Goal: Task Accomplishment & Management: Use online tool/utility

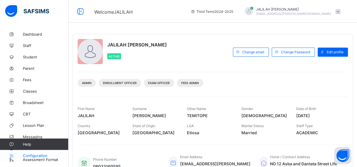
click at [28, 155] on span "Configuration" at bounding box center [45, 155] width 45 height 5
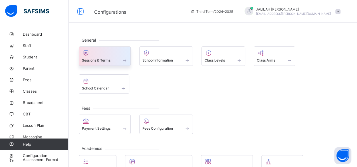
click at [98, 57] on span at bounding box center [105, 56] width 46 height 1
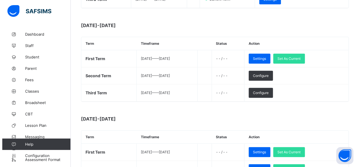
scroll to position [164, 0]
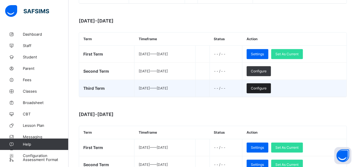
click at [266, 87] on span "Configure" at bounding box center [259, 88] width 16 height 4
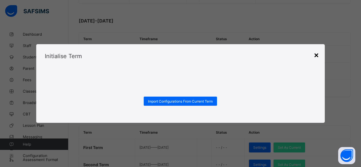
click at [318, 54] on div "×" at bounding box center [316, 55] width 5 height 10
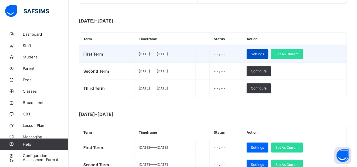
click at [264, 52] on span "Settings" at bounding box center [257, 54] width 13 height 4
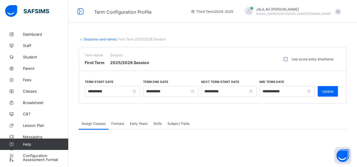
click at [99, 39] on link "Sessions-and-terms" at bounding box center [100, 39] width 33 height 4
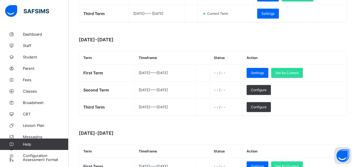
scroll to position [146, 0]
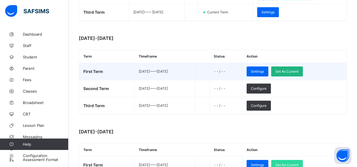
click at [297, 69] on span "Set As Current" at bounding box center [286, 71] width 23 height 4
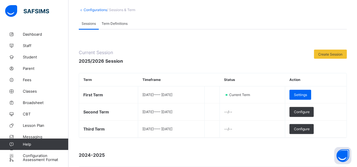
scroll to position [24, 0]
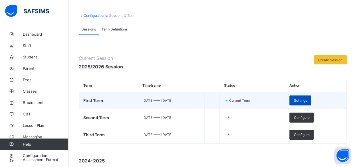
click at [307, 100] on span "Settings" at bounding box center [299, 100] width 13 height 4
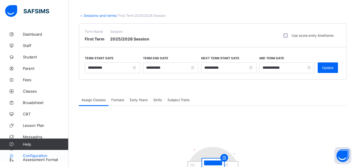
click at [31, 155] on span "Configuration" at bounding box center [45, 155] width 45 height 5
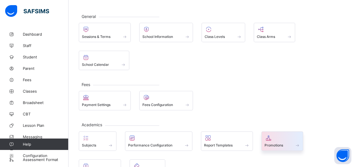
click at [275, 143] on span "Promotions" at bounding box center [273, 145] width 19 height 4
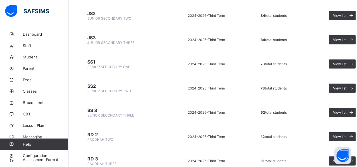
scroll to position [549, 0]
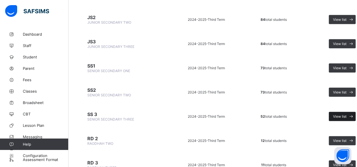
click at [338, 114] on span "View list" at bounding box center [339, 116] width 13 height 4
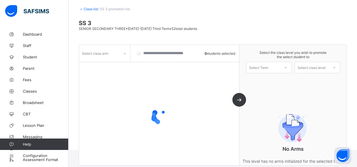
scroll to position [39, 0]
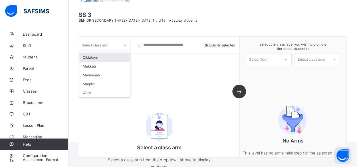
click at [124, 44] on icon at bounding box center [124, 45] width 3 height 6
click at [91, 65] on div "Makkah" at bounding box center [104, 66] width 50 height 9
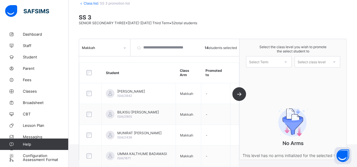
scroll to position [35, 0]
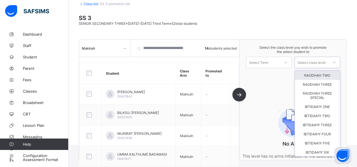
click at [336, 61] on icon at bounding box center [333, 63] width 3 height 6
click at [287, 61] on icon at bounding box center [285, 63] width 3 height 6
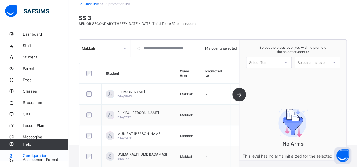
click at [30, 155] on span "Configuration" at bounding box center [45, 155] width 45 height 5
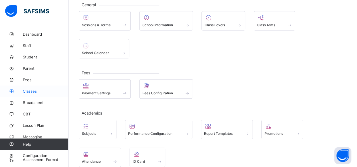
click at [31, 90] on span "Classes" at bounding box center [46, 91] width 46 height 5
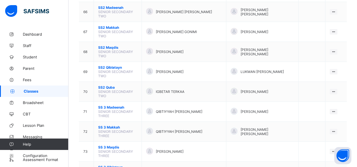
scroll to position [1173, 0]
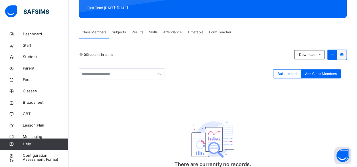
scroll to position [80, 0]
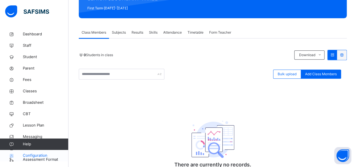
click at [27, 155] on span "Configuration" at bounding box center [45, 156] width 45 height 6
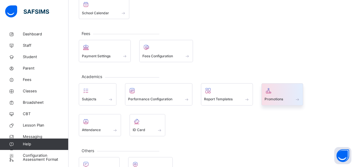
click at [267, 92] on icon at bounding box center [268, 90] width 8 height 7
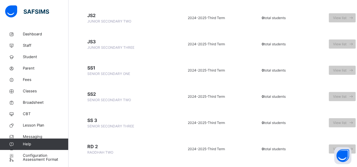
scroll to position [589, 0]
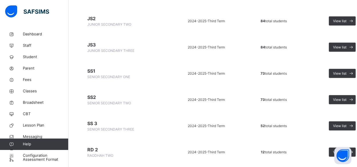
click at [94, 96] on span "SS2" at bounding box center [123, 97] width 73 height 7
click at [341, 100] on span "View list" at bounding box center [339, 99] width 13 height 5
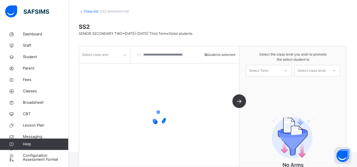
scroll to position [58, 0]
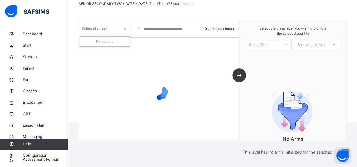
click at [125, 29] on icon at bounding box center [124, 29] width 3 height 6
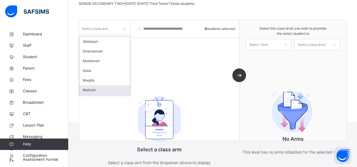
click at [87, 89] on div "Makkah" at bounding box center [104, 90] width 50 height 10
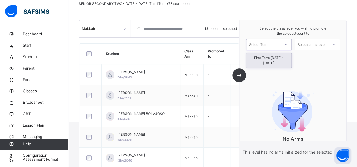
click at [287, 44] on icon at bounding box center [285, 45] width 3 height 6
click at [275, 56] on div "First Term [DATE]-[DATE]" at bounding box center [268, 60] width 45 height 15
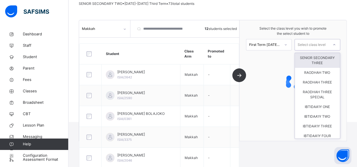
click at [336, 44] on icon at bounding box center [333, 45] width 3 height 6
click at [320, 60] on div "SENIOR SECONDARY THREE" at bounding box center [317, 60] width 45 height 15
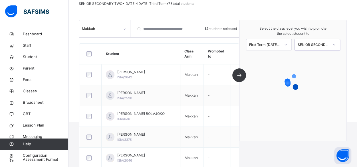
click at [336, 44] on icon at bounding box center [333, 45] width 3 height 6
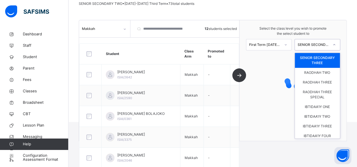
click at [328, 58] on div "SENIOR SECONDARY THREE" at bounding box center [317, 60] width 45 height 15
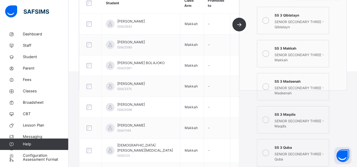
scroll to position [114, 0]
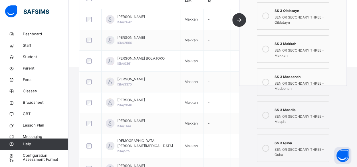
click at [268, 114] on icon at bounding box center [265, 115] width 7 height 7
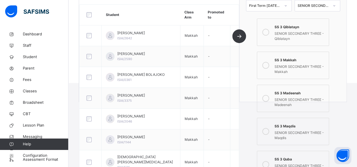
scroll to position [99, 0]
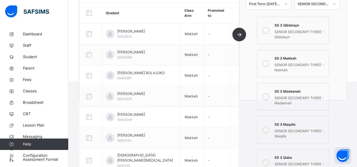
click at [239, 35] on div "Makkah 12 students selected Student Class Arm Promoted to [PERSON_NAME] [PERSON…" at bounding box center [159, 39] width 160 height 121
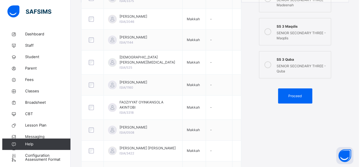
scroll to position [206, 0]
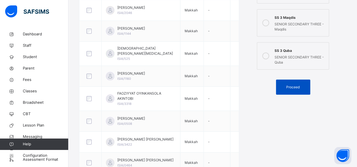
click at [290, 85] on span "Proceed" at bounding box center [292, 87] width 13 height 5
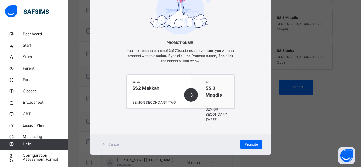
scroll to position [49, 0]
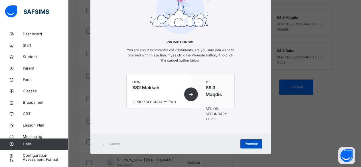
click at [247, 143] on span "Promote" at bounding box center [251, 143] width 13 height 5
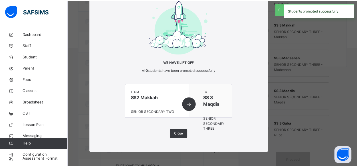
scroll to position [206, 0]
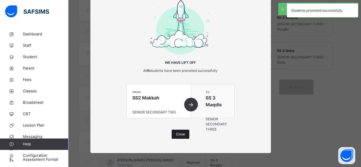
click at [176, 135] on span "Close" at bounding box center [180, 134] width 9 height 5
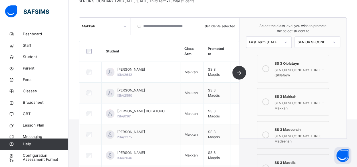
scroll to position [60, 0]
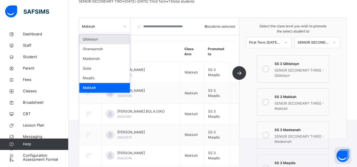
click at [125, 26] on icon at bounding box center [124, 27] width 3 height 6
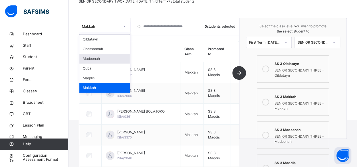
click at [95, 59] on div "Madeenah" at bounding box center [104, 59] width 50 height 10
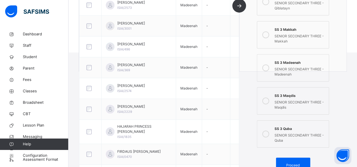
scroll to position [128, 0]
click at [301, 161] on div "Proceed" at bounding box center [293, 164] width 34 height 15
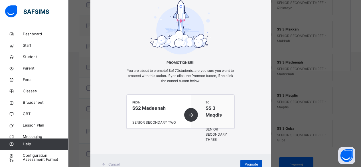
click at [249, 163] on span "Promote" at bounding box center [251, 164] width 13 height 5
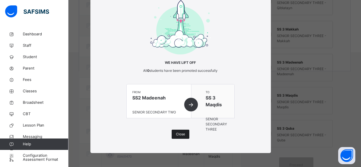
click at [184, 133] on div "Close" at bounding box center [181, 134] width 18 height 9
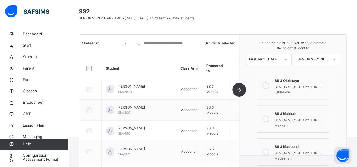
scroll to position [45, 0]
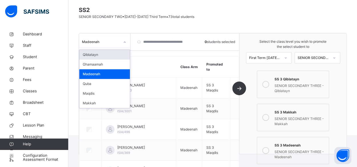
click at [124, 42] on icon at bounding box center [124, 42] width 3 height 6
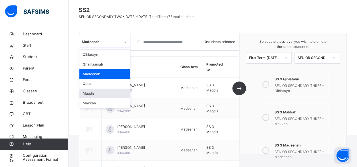
click at [88, 94] on div "Maqdis" at bounding box center [104, 94] width 50 height 10
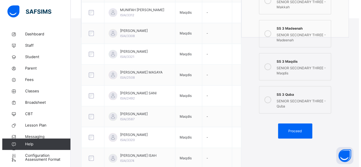
scroll to position [164, 0]
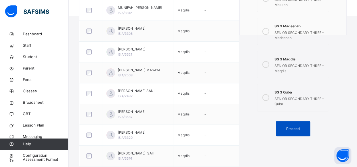
click at [295, 130] on span "Proceed" at bounding box center [292, 128] width 13 height 5
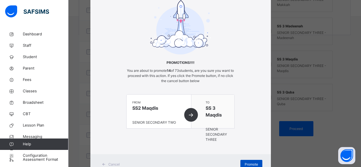
click at [245, 163] on span "Promote" at bounding box center [251, 164] width 13 height 5
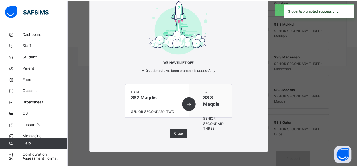
scroll to position [132, 0]
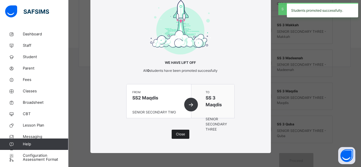
click at [179, 133] on span "Close" at bounding box center [180, 134] width 9 height 5
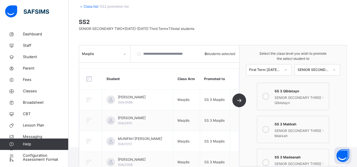
scroll to position [30, 0]
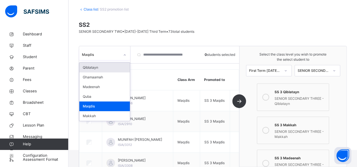
click at [125, 54] on icon at bounding box center [124, 55] width 3 height 6
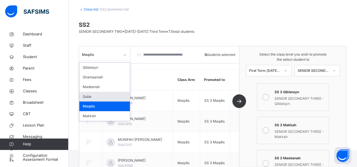
click at [86, 96] on div "Quba" at bounding box center [104, 97] width 50 height 10
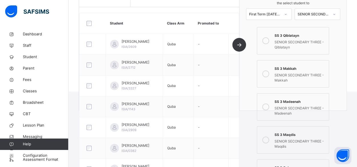
scroll to position [93, 0]
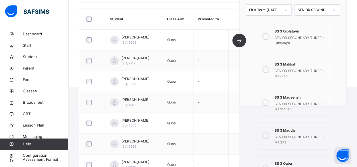
click at [268, 36] on icon at bounding box center [265, 36] width 7 height 7
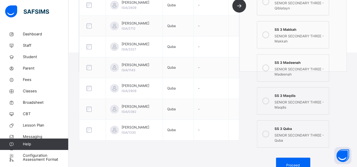
scroll to position [132, 0]
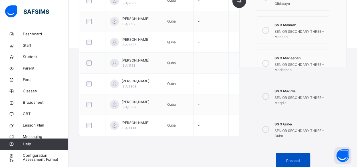
click at [299, 158] on span "Proceed" at bounding box center [292, 160] width 13 height 5
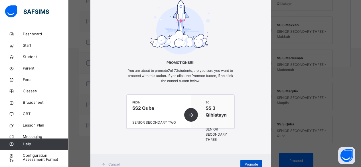
click at [252, 163] on span "Promote" at bounding box center [251, 164] width 13 height 5
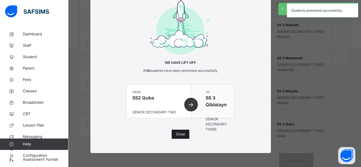
click at [176, 134] on span "Close" at bounding box center [180, 134] width 9 height 5
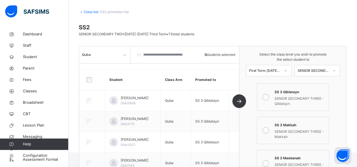
scroll to position [27, 0]
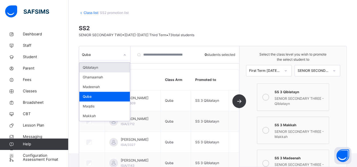
click at [124, 56] on icon at bounding box center [124, 55] width 3 height 6
click at [95, 68] on div "Qiblatayn" at bounding box center [104, 68] width 50 height 10
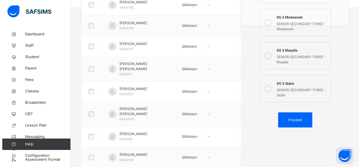
scroll to position [174, 0]
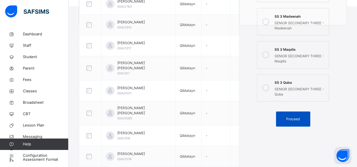
click at [293, 118] on span "Proceed" at bounding box center [292, 119] width 13 height 5
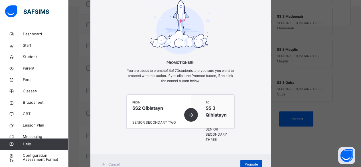
click at [252, 162] on span "Promote" at bounding box center [251, 164] width 13 height 5
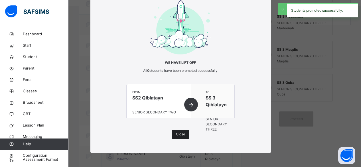
click at [177, 133] on span "Close" at bounding box center [180, 134] width 9 height 5
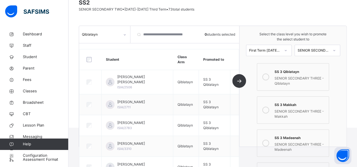
scroll to position [42, 0]
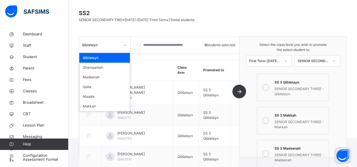
click at [123, 44] on icon at bounding box center [124, 45] width 3 height 6
click at [103, 68] on div "Ghamaamah" at bounding box center [104, 68] width 50 height 10
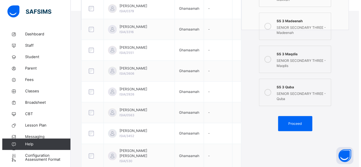
scroll to position [170, 0]
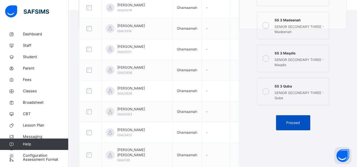
click at [299, 123] on span "Proceed" at bounding box center [292, 122] width 13 height 5
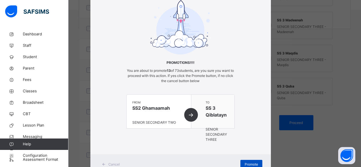
click at [247, 163] on span "Promote" at bounding box center [251, 164] width 13 height 5
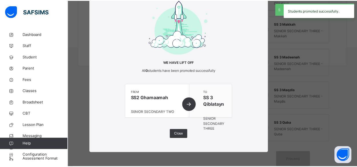
scroll to position [132, 0]
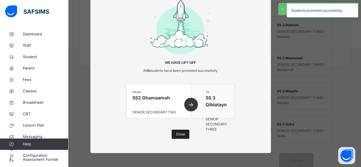
click at [180, 135] on span "Close" at bounding box center [180, 134] width 9 height 5
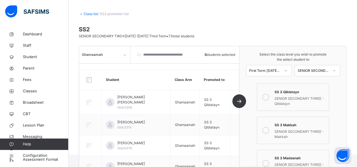
scroll to position [24, 0]
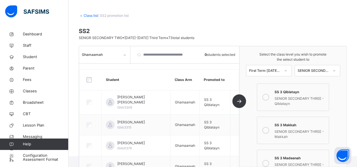
click at [93, 15] on link "Class list" at bounding box center [91, 15] width 14 height 4
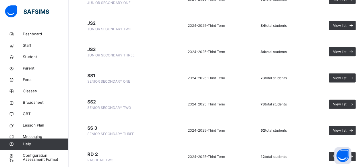
scroll to position [583, 0]
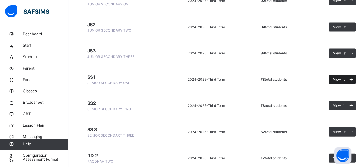
click at [335, 80] on span "View list" at bounding box center [339, 79] width 13 height 5
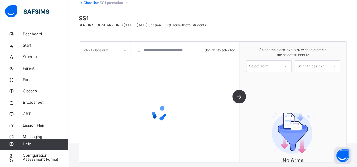
scroll to position [58, 0]
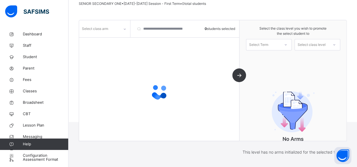
click at [126, 29] on icon at bounding box center [124, 29] width 3 height 6
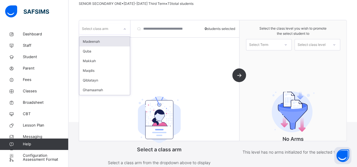
click at [125, 29] on icon at bounding box center [124, 29] width 3 height 6
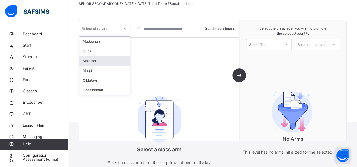
click at [92, 60] on div "Makkah" at bounding box center [104, 61] width 50 height 10
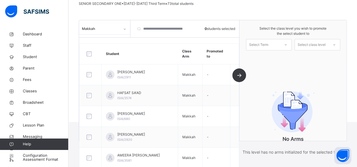
click at [287, 43] on icon at bounding box center [285, 45] width 3 height 6
click at [280, 57] on div "First Term [DATE]-[DATE]" at bounding box center [268, 60] width 45 height 15
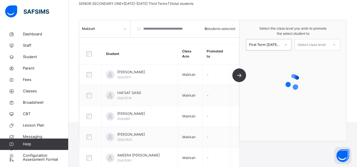
click at [328, 43] on div "Select class level" at bounding box center [312, 44] width 34 height 9
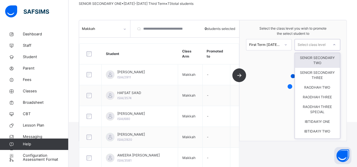
click at [318, 60] on div "SENIOR SECONDARY TWO" at bounding box center [317, 60] width 45 height 15
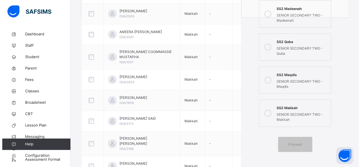
scroll to position [184, 0]
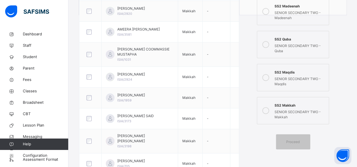
click at [267, 78] on icon at bounding box center [265, 77] width 7 height 7
click at [293, 142] on span "Proceed" at bounding box center [292, 141] width 13 height 5
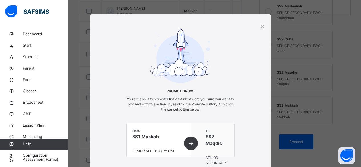
click at [190, 143] on div "from SS1 Makkah SENIOR SECONDARY ONE" at bounding box center [159, 140] width 65 height 34
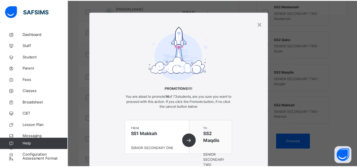
scroll to position [2, 0]
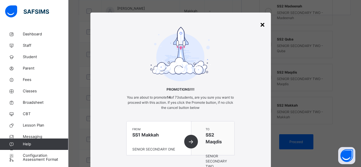
click at [261, 24] on div "×" at bounding box center [262, 24] width 5 height 12
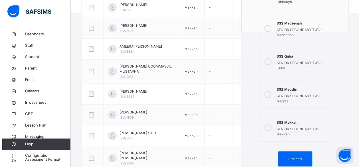
scroll to position [168, 0]
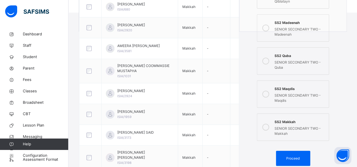
click at [267, 92] on icon at bounding box center [265, 94] width 7 height 7
click at [268, 127] on icon at bounding box center [265, 127] width 7 height 7
click at [294, 158] on span "Proceed" at bounding box center [292, 158] width 13 height 5
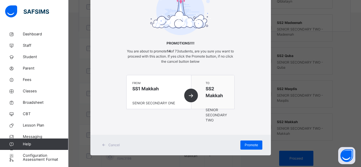
scroll to position [50, 0]
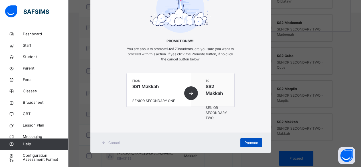
click at [245, 143] on span "Promote" at bounding box center [251, 142] width 13 height 5
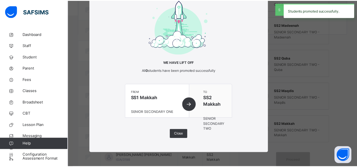
scroll to position [168, 0]
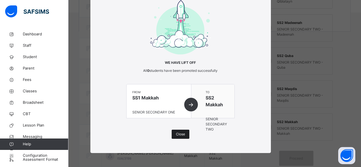
click at [179, 131] on div "Close" at bounding box center [181, 134] width 18 height 9
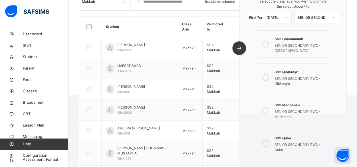
scroll to position [78, 0]
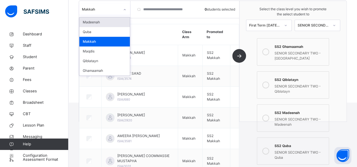
click at [124, 9] on icon at bounding box center [124, 10] width 3 height 6
click at [91, 20] on div "Madeenah" at bounding box center [104, 22] width 50 height 10
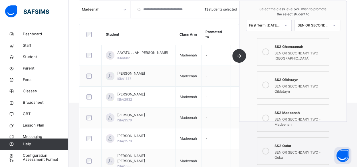
click at [268, 119] on icon at bounding box center [265, 118] width 7 height 7
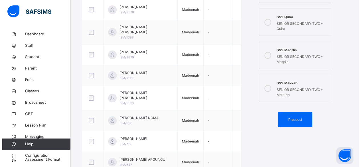
scroll to position [207, 0]
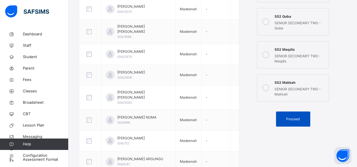
click at [297, 119] on span "Proceed" at bounding box center [292, 119] width 13 height 5
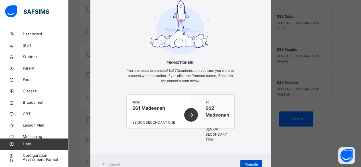
click at [245, 161] on div "Promote" at bounding box center [251, 164] width 22 height 9
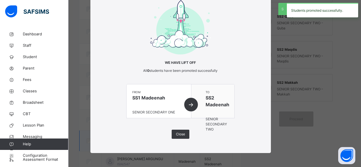
click at [177, 132] on span "Close" at bounding box center [180, 134] width 9 height 5
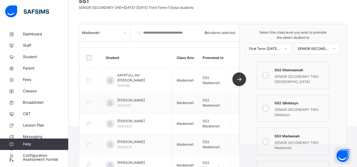
scroll to position [52, 0]
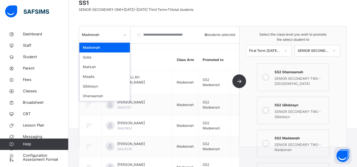
click at [124, 35] on icon at bounding box center [124, 35] width 3 height 6
click at [95, 76] on div "Maqdis" at bounding box center [104, 77] width 50 height 10
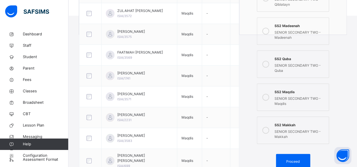
scroll to position [165, 0]
click at [268, 94] on icon at bounding box center [265, 97] width 7 height 7
click at [298, 159] on span "Proceed" at bounding box center [292, 161] width 13 height 5
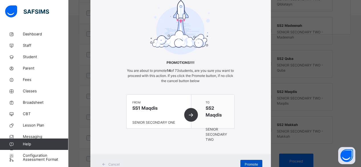
click at [252, 163] on span "Promote" at bounding box center [251, 164] width 13 height 5
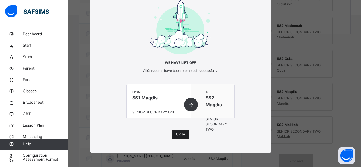
click at [180, 135] on span "Close" at bounding box center [180, 134] width 9 height 5
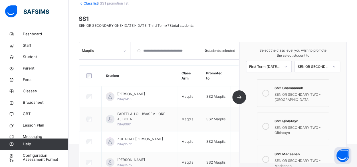
scroll to position [33, 0]
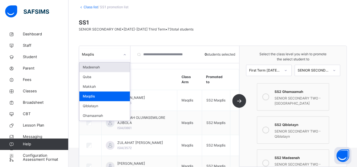
click at [126, 55] on icon at bounding box center [124, 55] width 3 height 6
click at [88, 78] on div "Quba" at bounding box center [104, 77] width 50 height 10
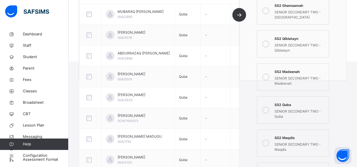
scroll to position [122, 0]
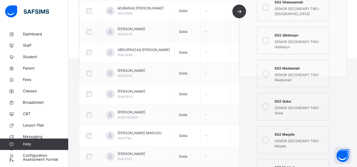
click at [269, 106] on icon at bounding box center [265, 106] width 7 height 7
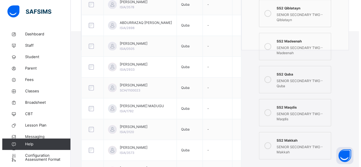
scroll to position [166, 0]
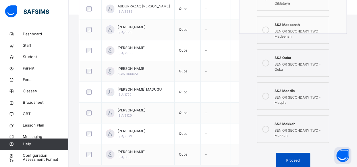
click at [297, 161] on span "Proceed" at bounding box center [292, 160] width 13 height 5
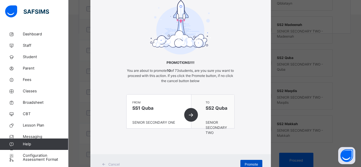
click at [253, 161] on div "Promote" at bounding box center [251, 164] width 22 height 9
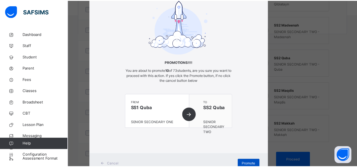
scroll to position [165, 0]
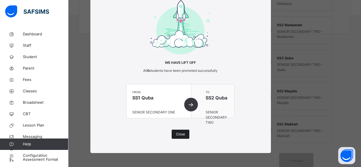
click at [181, 135] on span "Close" at bounding box center [180, 134] width 9 height 5
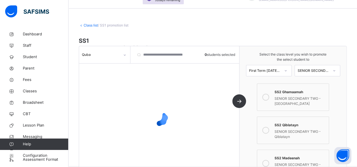
scroll to position [11, 0]
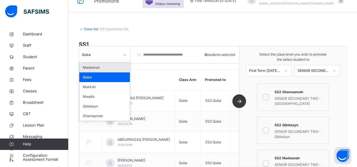
click at [124, 54] on icon at bounding box center [124, 55] width 3 height 6
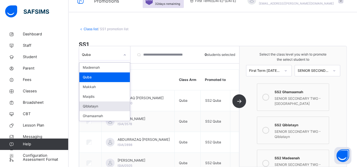
click at [95, 106] on div "Qiblatayn" at bounding box center [104, 107] width 50 height 10
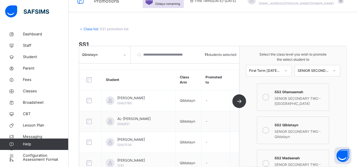
click at [268, 130] on icon at bounding box center [265, 130] width 7 height 7
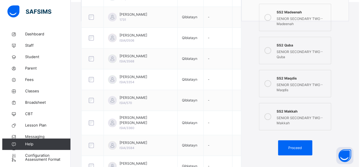
scroll to position [183, 0]
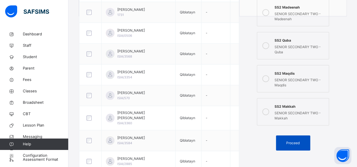
click at [297, 144] on span "Proceed" at bounding box center [292, 143] width 13 height 5
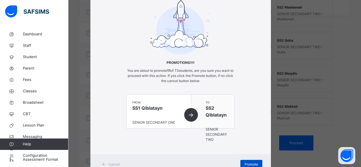
click at [253, 162] on span "Promote" at bounding box center [251, 164] width 13 height 5
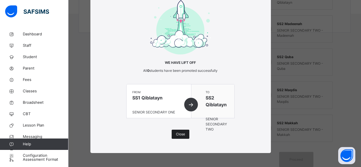
click at [179, 134] on span "Close" at bounding box center [180, 134] width 9 height 5
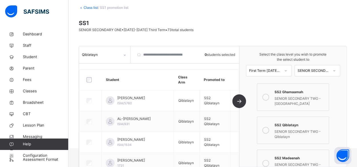
scroll to position [31, 0]
click at [125, 53] on icon at bounding box center [124, 55] width 3 height 6
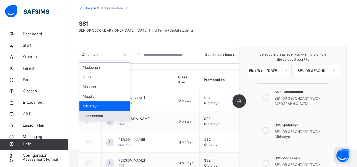
click at [92, 116] on div "Ghamaamah" at bounding box center [104, 116] width 50 height 10
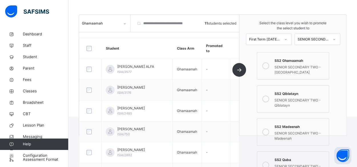
scroll to position [60, 0]
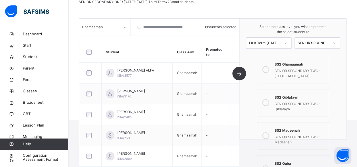
click at [269, 69] on icon at bounding box center [265, 69] width 7 height 7
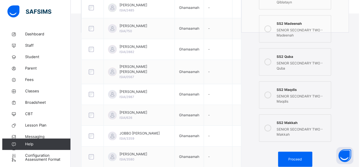
scroll to position [193, 0]
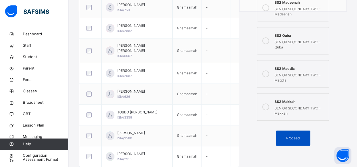
click at [298, 136] on span "Proceed" at bounding box center [292, 138] width 13 height 5
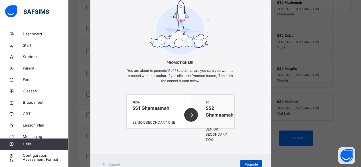
click at [256, 162] on span "Promote" at bounding box center [251, 164] width 13 height 5
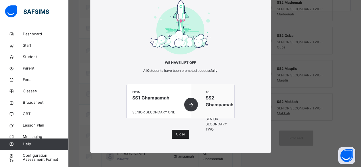
click at [176, 135] on span "Close" at bounding box center [180, 134] width 9 height 5
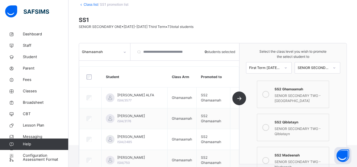
scroll to position [27, 0]
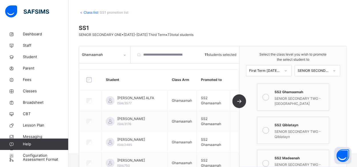
click at [90, 12] on link "Class list" at bounding box center [91, 12] width 14 height 4
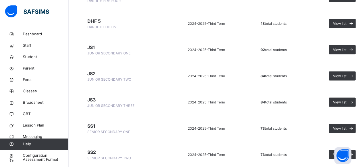
scroll to position [526, 0]
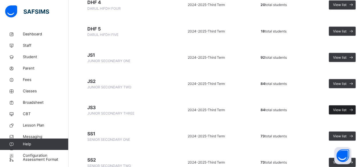
click at [343, 109] on span "View list" at bounding box center [339, 109] width 13 height 5
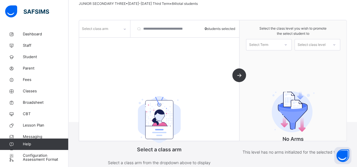
scroll to position [75, 0]
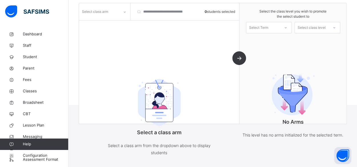
click at [124, 12] on icon at bounding box center [124, 12] width 3 height 6
click at [95, 35] on div "Makkah" at bounding box center [104, 34] width 50 height 10
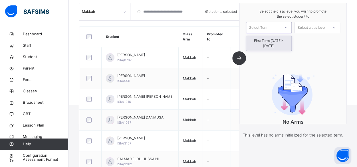
click at [287, 28] on icon at bounding box center [285, 28] width 3 height 6
click at [289, 39] on div "First Term [DATE]-[DATE]" at bounding box center [268, 43] width 45 height 15
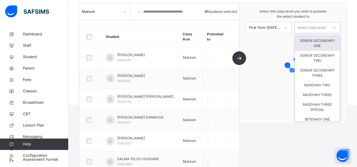
click at [336, 27] on icon at bounding box center [333, 28] width 3 height 6
click at [318, 42] on div "SENIOR SECONDARY ONE" at bounding box center [317, 43] width 45 height 15
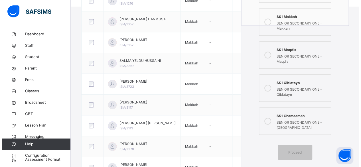
scroll to position [170, 0]
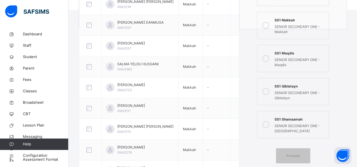
click at [267, 126] on icon at bounding box center [265, 124] width 7 height 7
click at [296, 154] on span "Proceed" at bounding box center [292, 155] width 13 height 5
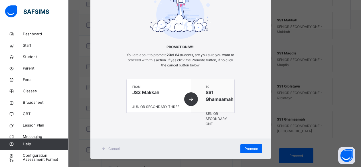
scroll to position [44, 0]
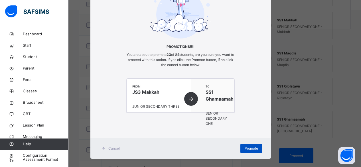
click at [249, 147] on span "Promote" at bounding box center [251, 148] width 13 height 5
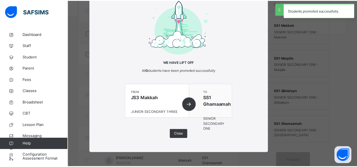
scroll to position [170, 0]
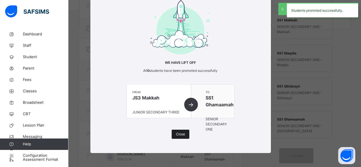
click at [178, 135] on span "Close" at bounding box center [180, 134] width 9 height 5
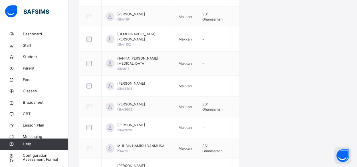
scroll to position [565, 0]
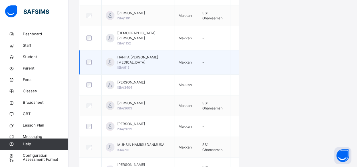
click at [91, 60] on div at bounding box center [90, 62] width 10 height 5
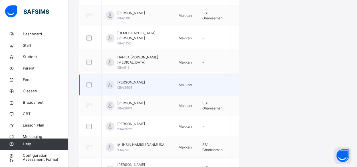
drag, startPoint x: 85, startPoint y: 77, endPoint x: 88, endPoint y: 76, distance: 3.3
click at [86, 82] on div at bounding box center [90, 84] width 10 height 5
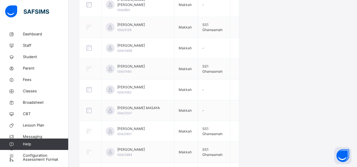
scroll to position [824, 0]
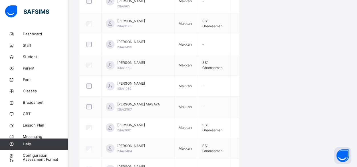
drag, startPoint x: 356, startPoint y: 141, endPoint x: 359, endPoint y: 146, distance: 5.9
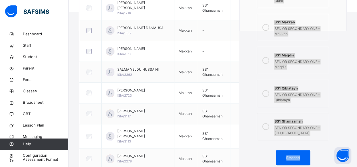
scroll to position [164, 0]
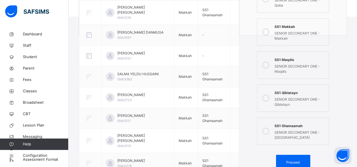
click at [269, 63] on icon at bounding box center [265, 65] width 7 height 7
click at [298, 162] on span "Proceed" at bounding box center [292, 162] width 13 height 5
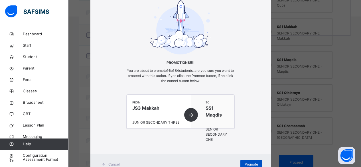
click at [255, 163] on span "Promote" at bounding box center [251, 164] width 13 height 5
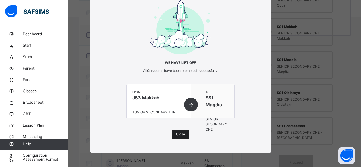
click at [181, 134] on span "Close" at bounding box center [180, 134] width 9 height 5
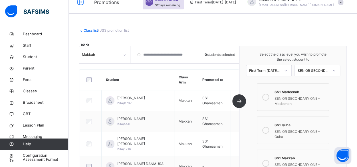
scroll to position [0, 0]
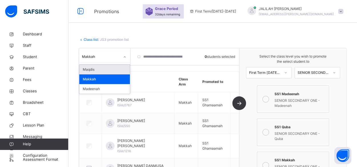
click at [126, 54] on div at bounding box center [125, 56] width 10 height 9
click at [100, 70] on div "Maqdis" at bounding box center [104, 70] width 50 height 10
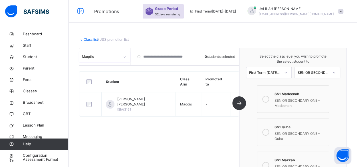
click at [125, 57] on icon at bounding box center [124, 57] width 3 height 6
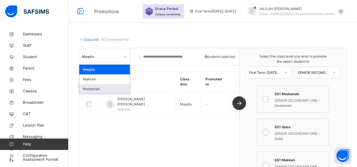
click at [96, 88] on div "Madeenah" at bounding box center [104, 89] width 50 height 10
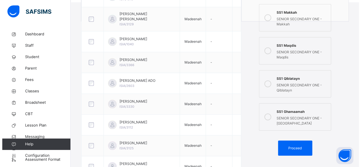
scroll to position [172, 0]
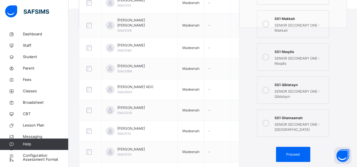
click at [269, 123] on icon at bounding box center [265, 123] width 7 height 7
click at [296, 153] on span "Proceed" at bounding box center [292, 154] width 13 height 5
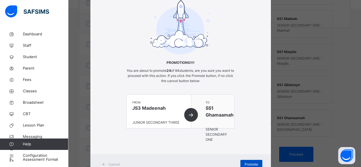
click at [248, 162] on span "Promote" at bounding box center [251, 164] width 13 height 5
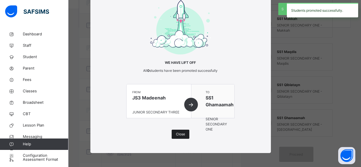
click at [176, 133] on span "Close" at bounding box center [180, 134] width 9 height 5
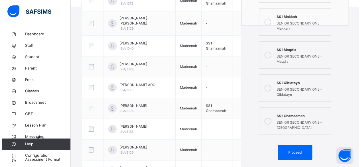
scroll to position [171, 0]
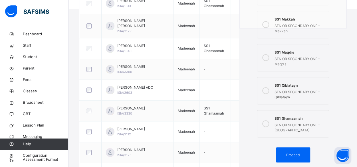
click at [268, 56] on icon at bounding box center [265, 57] width 7 height 7
click at [297, 153] on span "Proceed" at bounding box center [292, 155] width 13 height 5
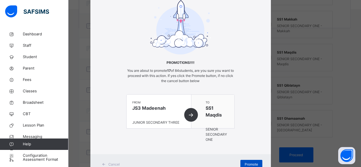
click at [249, 162] on span "Promote" at bounding box center [251, 164] width 13 height 5
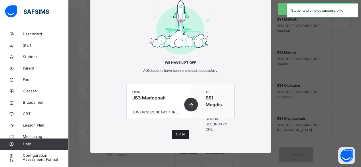
click at [174, 135] on div "Close" at bounding box center [181, 134] width 18 height 9
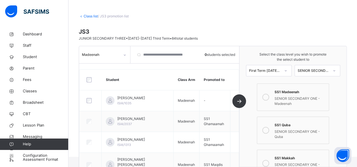
scroll to position [0, 0]
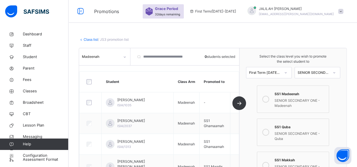
click at [90, 39] on link "Class list" at bounding box center [91, 39] width 14 height 4
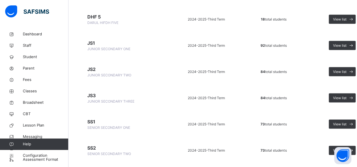
scroll to position [535, 0]
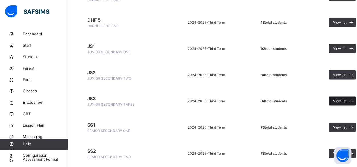
click at [337, 101] on span "View list" at bounding box center [339, 101] width 13 height 5
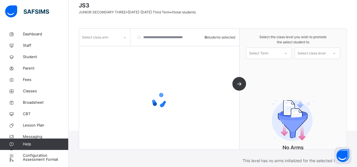
scroll to position [58, 0]
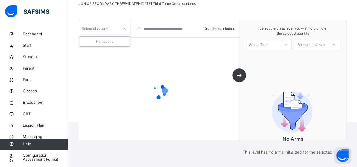
click at [124, 29] on icon at bounding box center [125, 29] width 2 height 1
click at [124, 29] on icon at bounding box center [124, 29] width 3 height 6
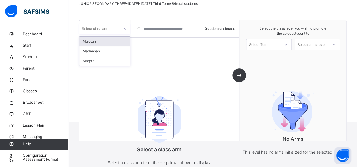
click at [124, 29] on icon at bounding box center [124, 29] width 3 height 6
click at [99, 42] on div "Maqdis" at bounding box center [104, 42] width 50 height 10
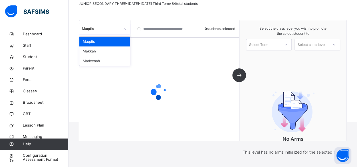
click at [124, 28] on icon at bounding box center [124, 29] width 3 height 6
click at [102, 51] on div "Makkah" at bounding box center [104, 51] width 50 height 10
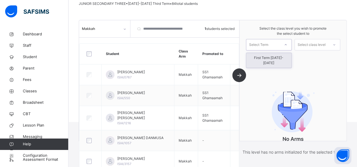
click at [287, 46] on icon at bounding box center [285, 45] width 3 height 6
click at [276, 59] on div "First Term [DATE]-[DATE]" at bounding box center [268, 60] width 45 height 15
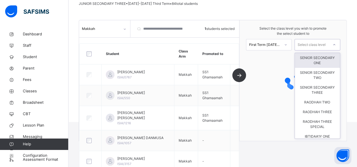
click at [336, 45] on icon at bounding box center [333, 45] width 3 height 6
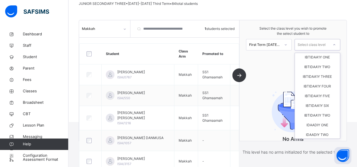
scroll to position [0, 0]
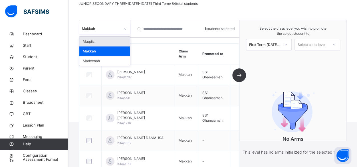
click at [124, 28] on icon at bounding box center [124, 29] width 3 height 6
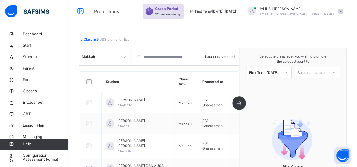
click at [87, 39] on link "Class list" at bounding box center [91, 39] width 14 height 4
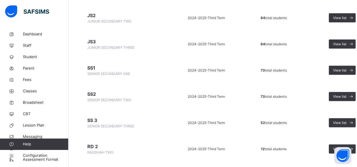
scroll to position [588, 0]
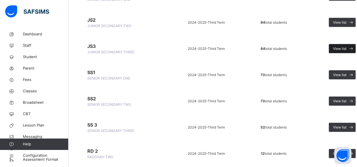
click at [335, 47] on span "View list" at bounding box center [339, 48] width 13 height 5
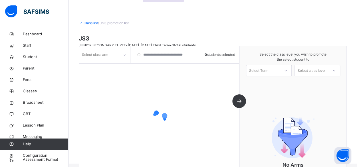
scroll to position [8, 0]
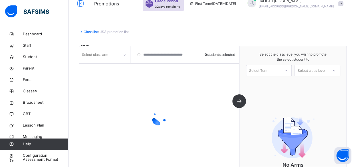
click at [88, 32] on link "Class list" at bounding box center [91, 32] width 14 height 4
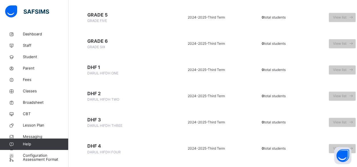
scroll to position [435, 0]
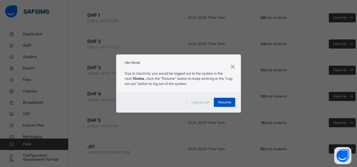
click at [230, 101] on span "Resume" at bounding box center [224, 102] width 13 height 5
